Goal: Task Accomplishment & Management: Manage account settings

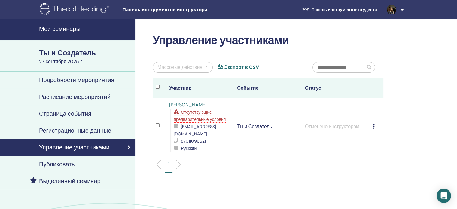
click at [318, 11] on font "Панель инструментов студента" at bounding box center [344, 9] width 65 height 5
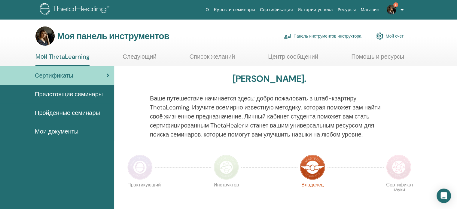
click at [329, 35] on font "Панель инструментов инструктора" at bounding box center [327, 36] width 68 height 5
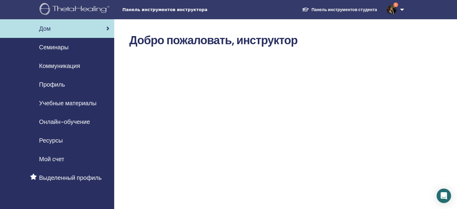
click at [52, 49] on font "Семинары" at bounding box center [53, 47] width 29 height 8
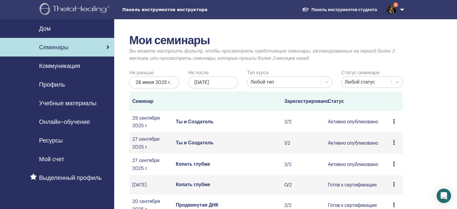
click at [254, 172] on td "Копать глубже" at bounding box center [227, 163] width 108 height 21
click at [194, 175] on td "Копать глубже" at bounding box center [227, 163] width 108 height 21
click at [352, 167] on font "Активно опубликовано" at bounding box center [353, 164] width 50 height 6
click at [183, 167] on font "Копать глубже" at bounding box center [193, 164] width 35 height 6
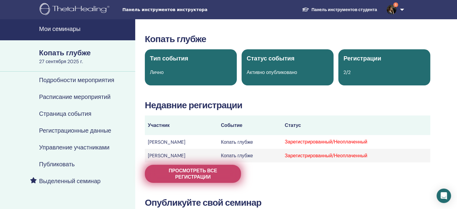
click at [225, 170] on span "Просмотреть все регистрации" at bounding box center [192, 173] width 81 height 13
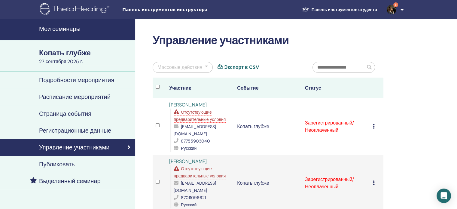
click at [208, 67] on div at bounding box center [206, 67] width 3 height 7
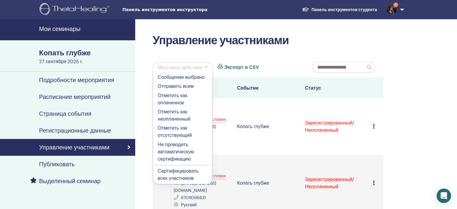
click at [175, 102] on font "Отметить как оплаченное" at bounding box center [172, 99] width 29 height 14
